Goal: Check status

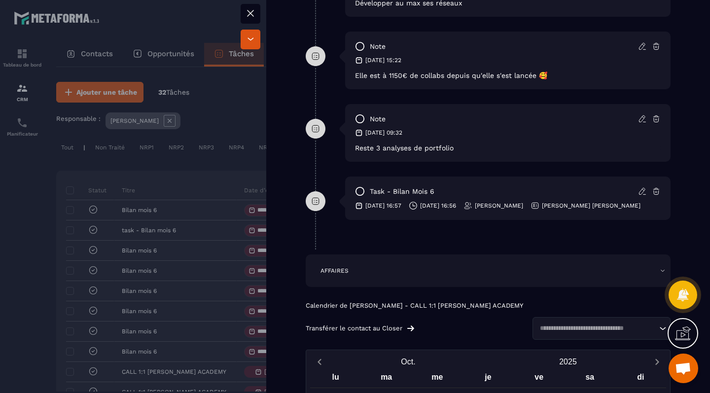
scroll to position [661, 0]
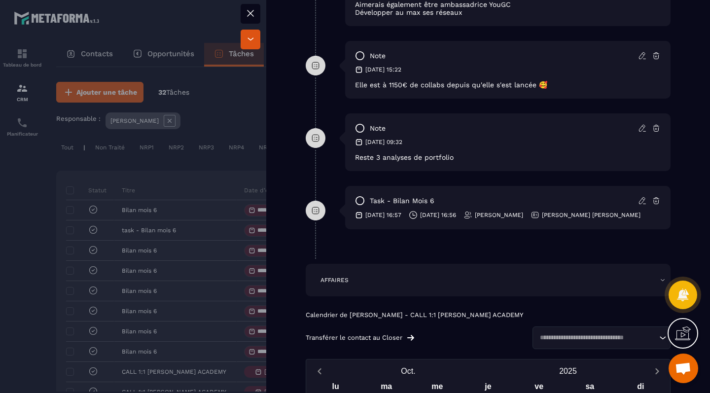
click at [226, 202] on div at bounding box center [355, 196] width 710 height 393
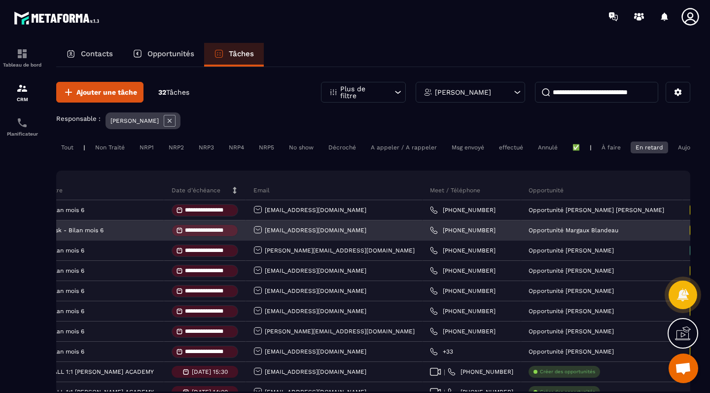
scroll to position [0, 73]
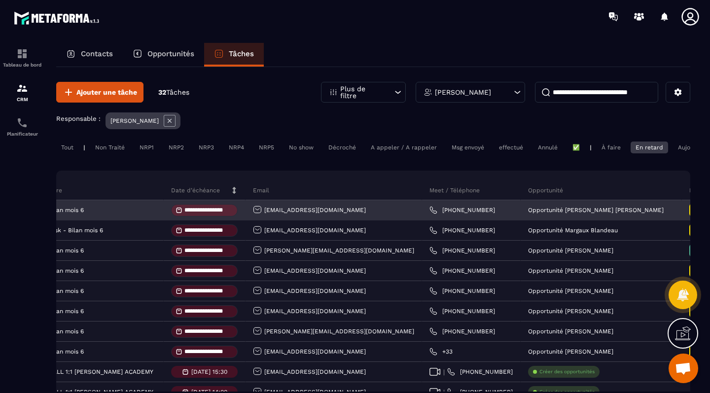
click at [703, 211] on span "Mois 6" at bounding box center [714, 210] width 22 height 8
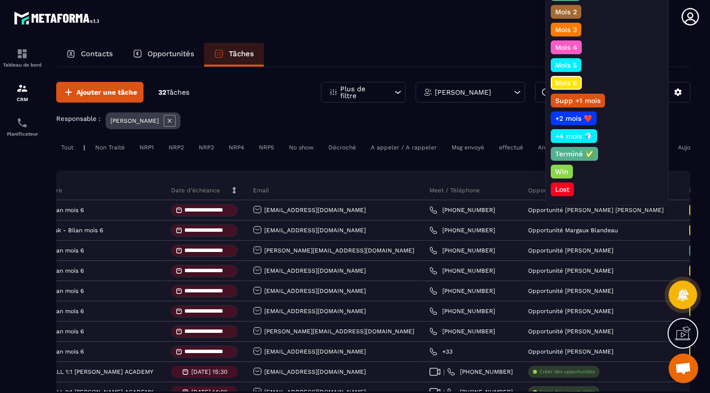
click at [577, 154] on p "Terminé ✅" at bounding box center [574, 154] width 41 height 10
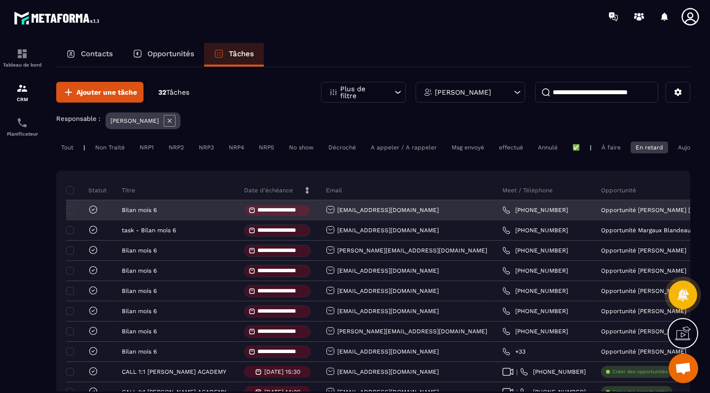
scroll to position [0, 0]
click at [95, 211] on icon at bounding box center [93, 210] width 10 height 10
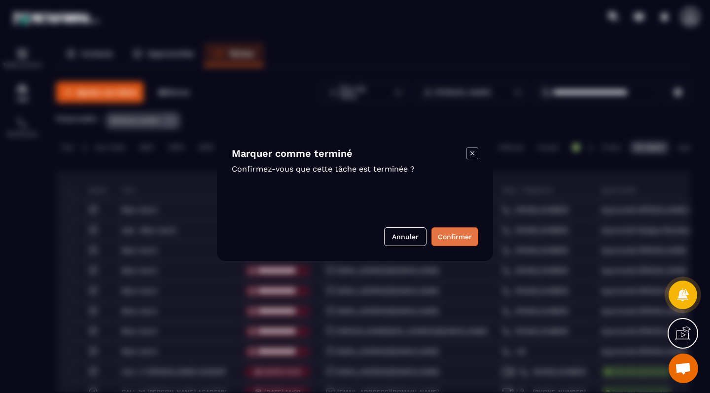
click at [444, 233] on button "Confirmer" at bounding box center [455, 236] width 47 height 19
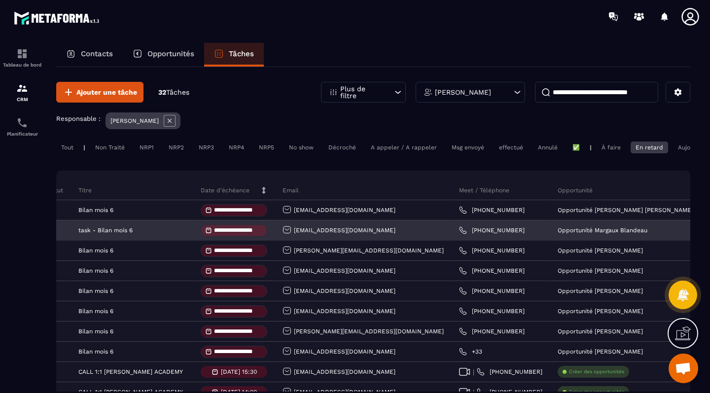
scroll to position [0, 55]
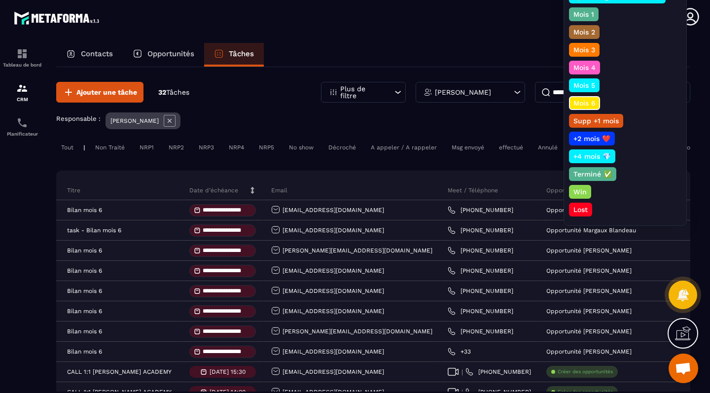
click at [594, 170] on p "Terminé ✅" at bounding box center [592, 174] width 41 height 10
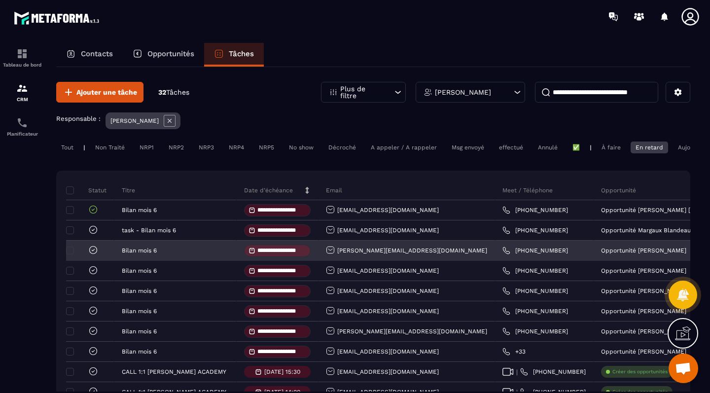
scroll to position [0, 0]
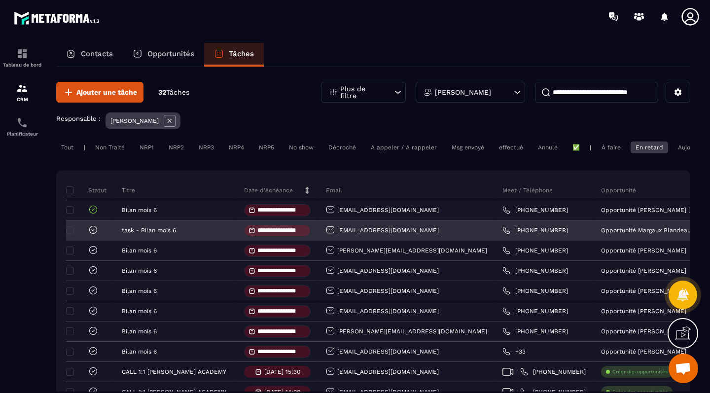
click at [92, 230] on icon at bounding box center [93, 230] width 10 height 10
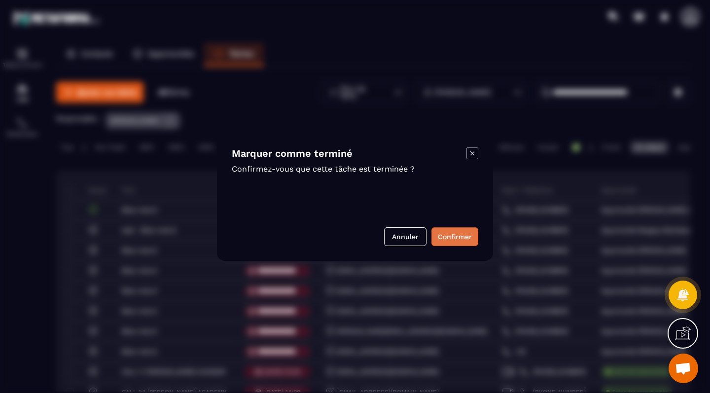
click at [465, 245] on button "Confirmer" at bounding box center [455, 236] width 47 height 19
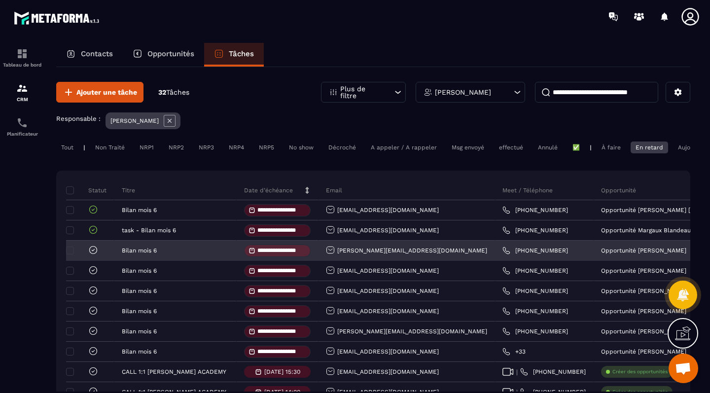
click at [94, 253] on icon at bounding box center [93, 250] width 10 height 10
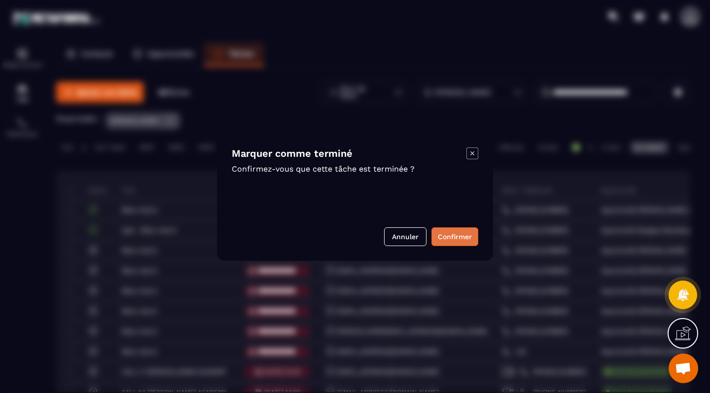
click at [456, 240] on button "Confirmer" at bounding box center [455, 236] width 47 height 19
